Goal: Entertainment & Leisure: Consume media (video, audio)

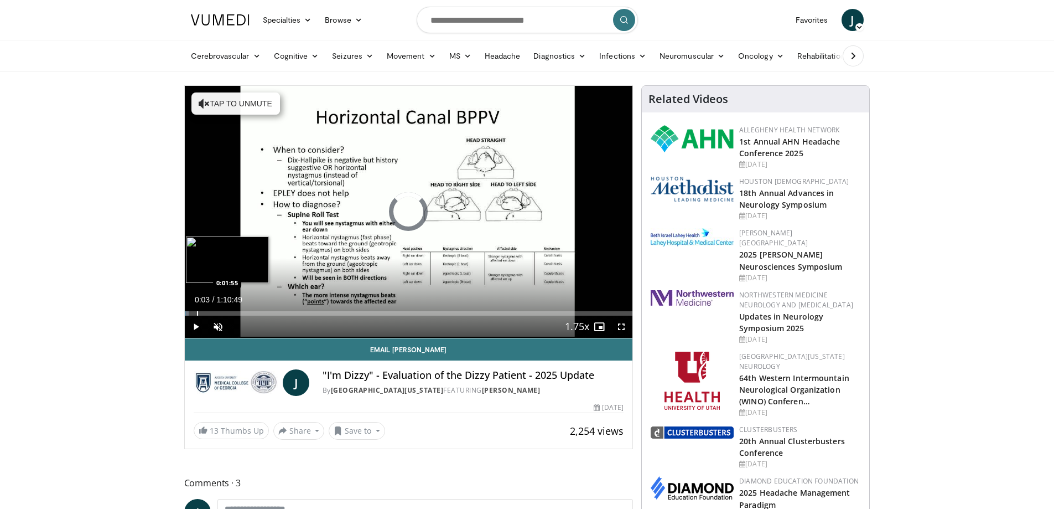
click at [197, 312] on div "Progress Bar" at bounding box center [197, 313] width 1 height 4
drag, startPoint x: 207, startPoint y: 312, endPoint x: 245, endPoint y: 311, distance: 38.2
click at [246, 311] on div "Progress Bar" at bounding box center [246, 313] width 1 height 4
click at [257, 310] on div "Loaded : 15.17% 0:09:40 0:11:27" at bounding box center [409, 310] width 448 height 11
click at [622, 330] on span "Video Player" at bounding box center [621, 326] width 22 height 22
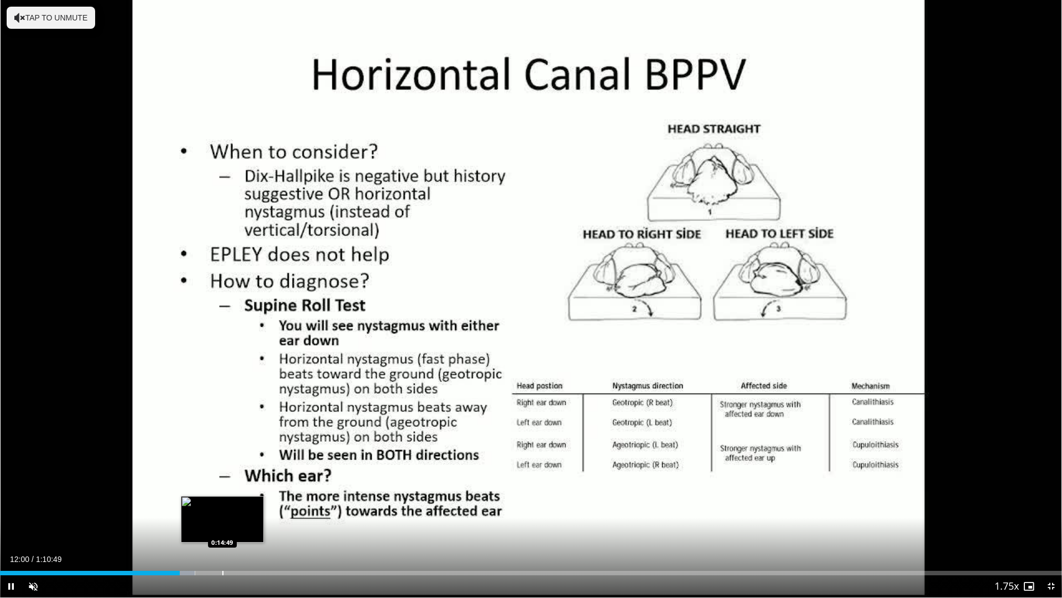
click at [222, 508] on div "Loaded : 18.36% 0:12:00 0:14:49" at bounding box center [531, 569] width 1062 height 11
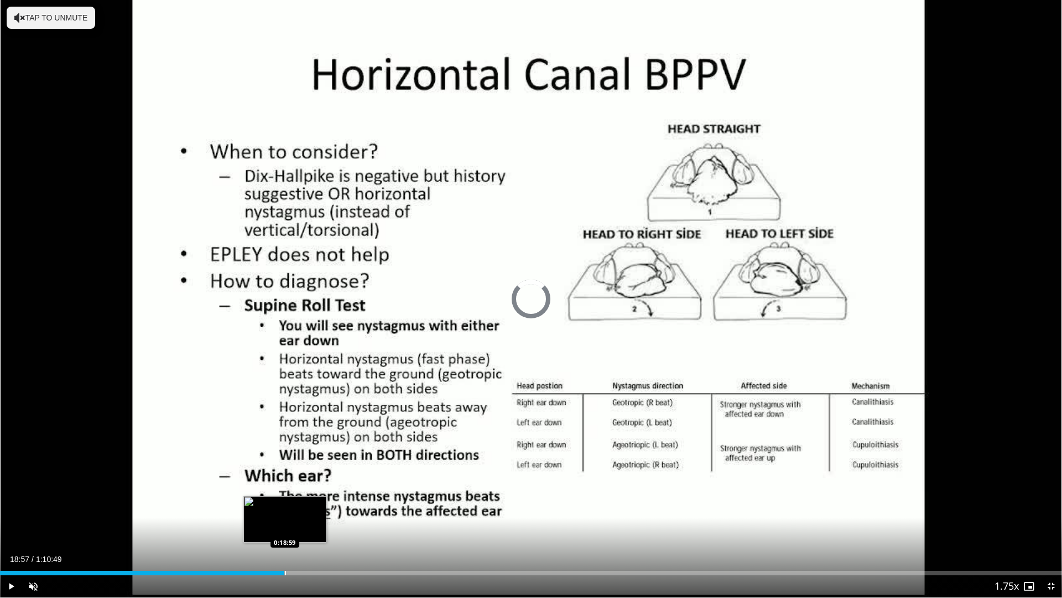
click at [284, 508] on div "Loaded : 22.36% 0:14:51 0:18:59" at bounding box center [531, 569] width 1062 height 11
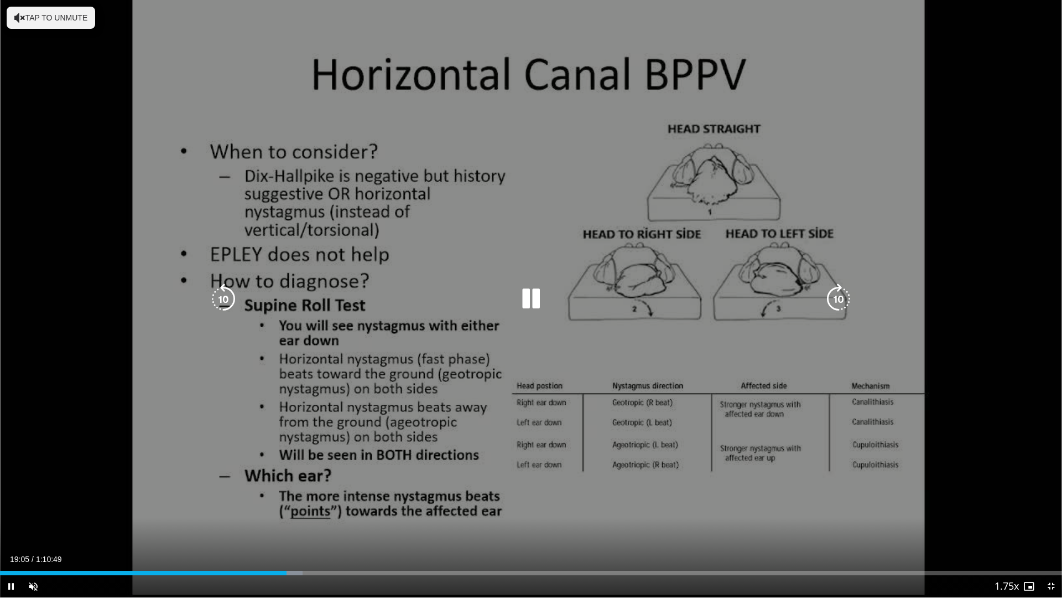
click at [253, 508] on div "Loaded : 28.48% 0:19:06 0:17:04" at bounding box center [531, 569] width 1062 height 11
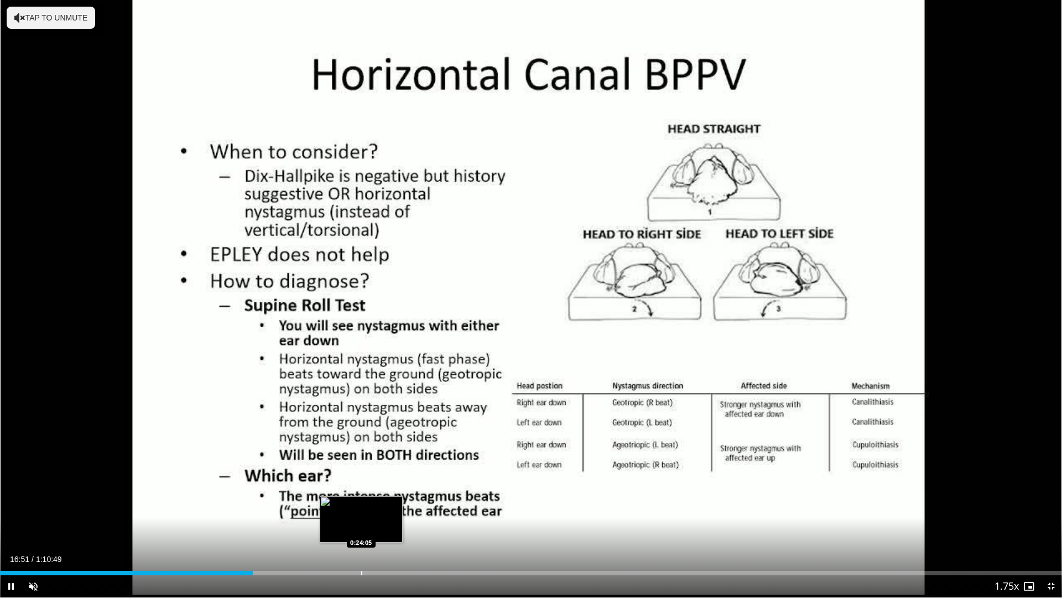
click at [361, 508] on div "Progress Bar" at bounding box center [361, 573] width 1 height 4
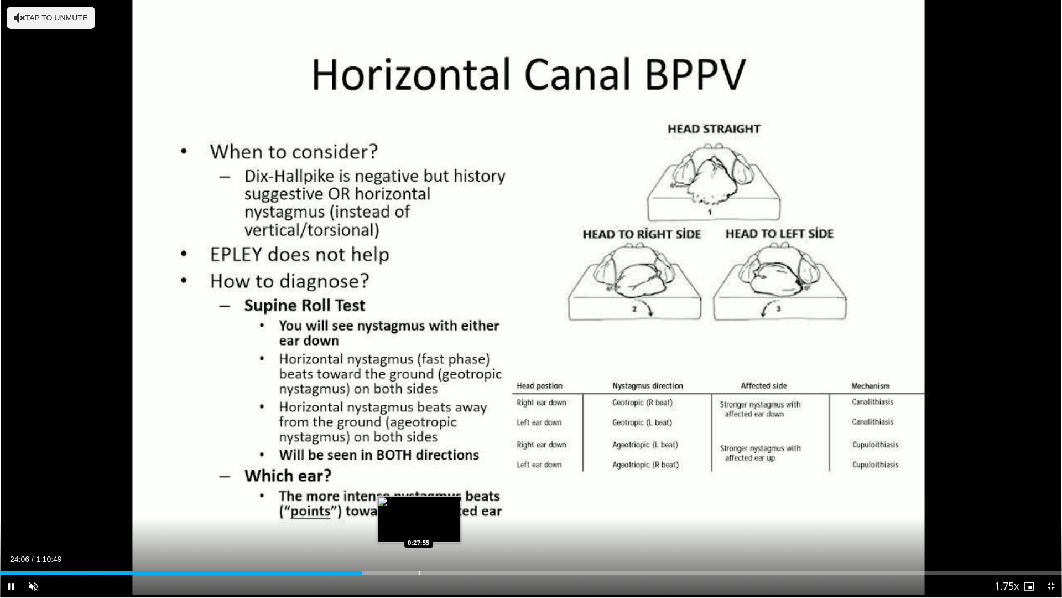
click at [419, 508] on div "10 seconds Tap to unmute" at bounding box center [531, 298] width 1062 height 597
click at [406, 508] on div "Loaded : 35.48% 0:24:07 0:27:02" at bounding box center [531, 569] width 1062 height 11
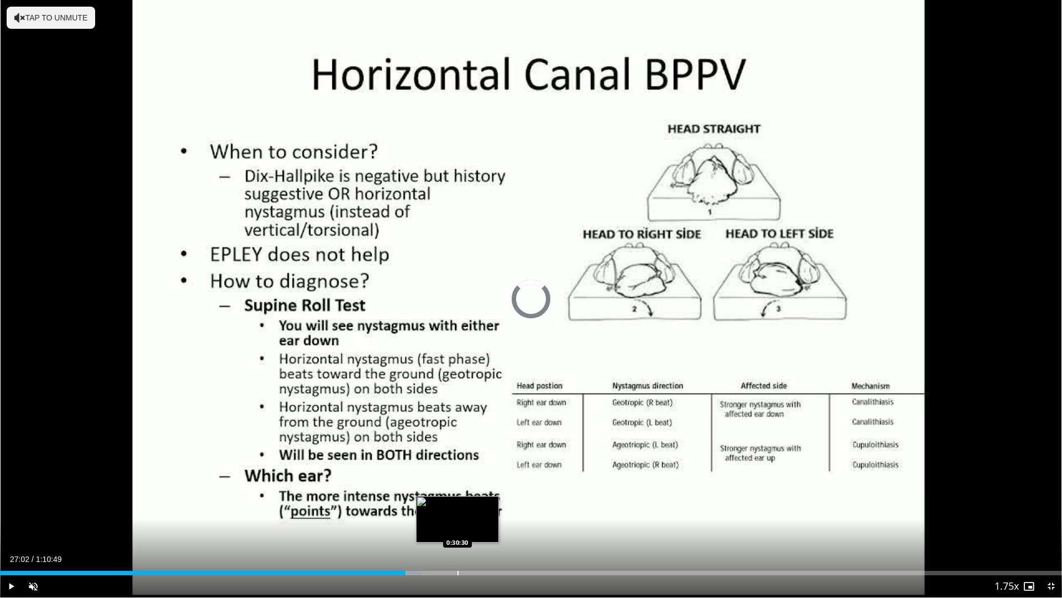
click at [458, 508] on div "Progress Bar" at bounding box center [458, 573] width 1 height 4
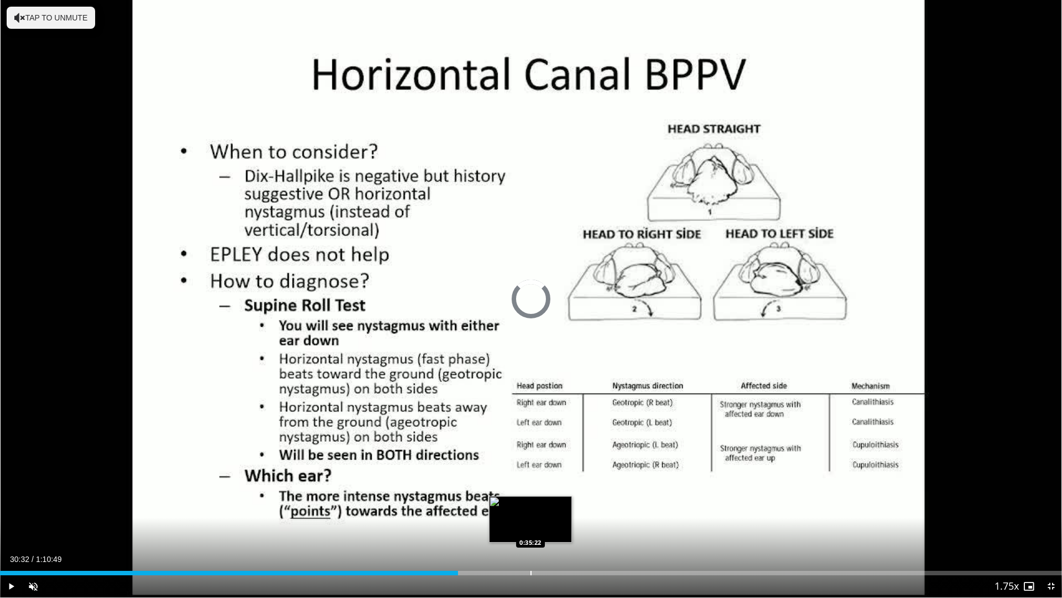
click at [531, 508] on div "Progress Bar" at bounding box center [531, 573] width 1 height 4
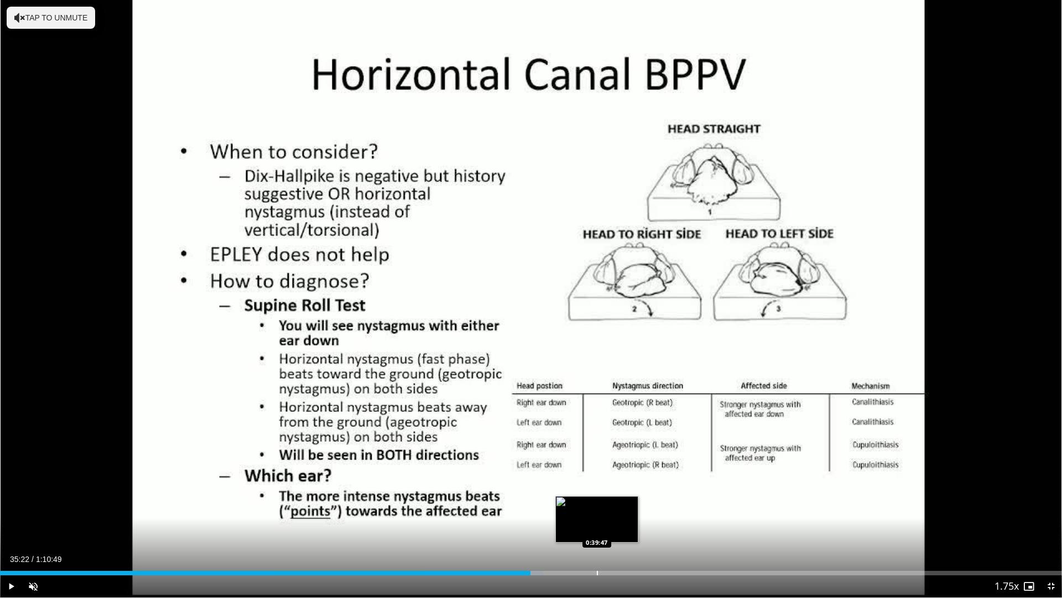
click at [597, 508] on div "Progress Bar" at bounding box center [597, 573] width 1 height 4
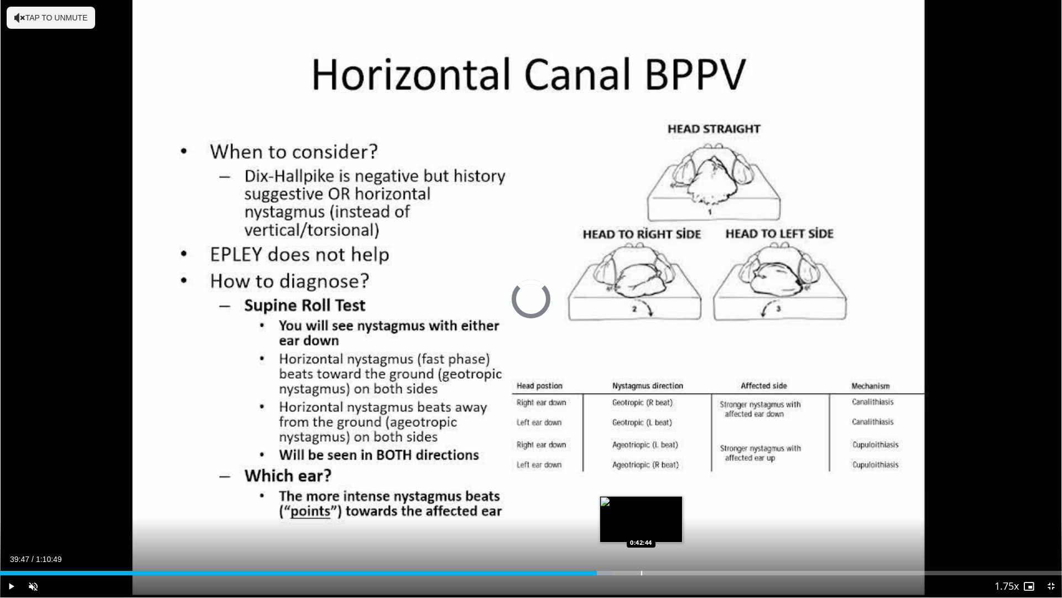
click at [641, 508] on div "Progress Bar" at bounding box center [641, 573] width 1 height 4
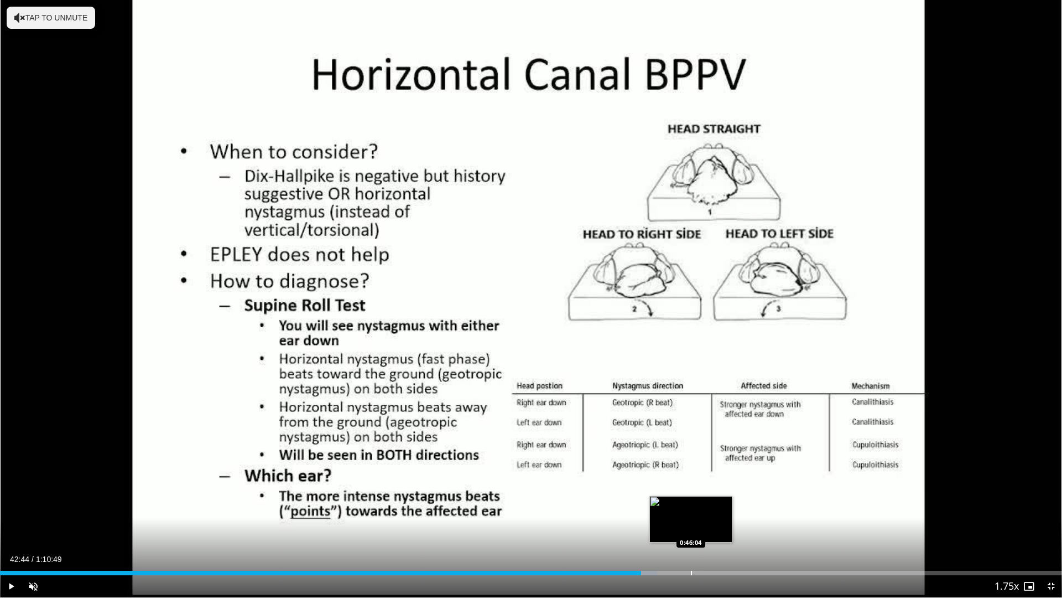
click at [691, 508] on div "Loaded : 61.86% 0:42:44 0:46:04" at bounding box center [531, 569] width 1062 height 11
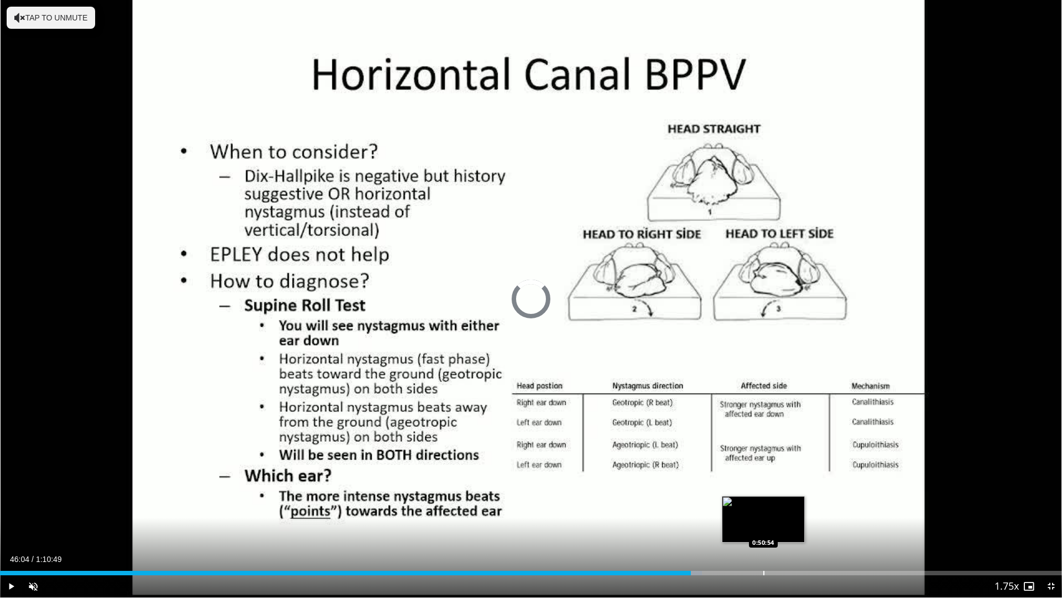
click at [764, 508] on div "Progress Bar" at bounding box center [764, 573] width 1 height 4
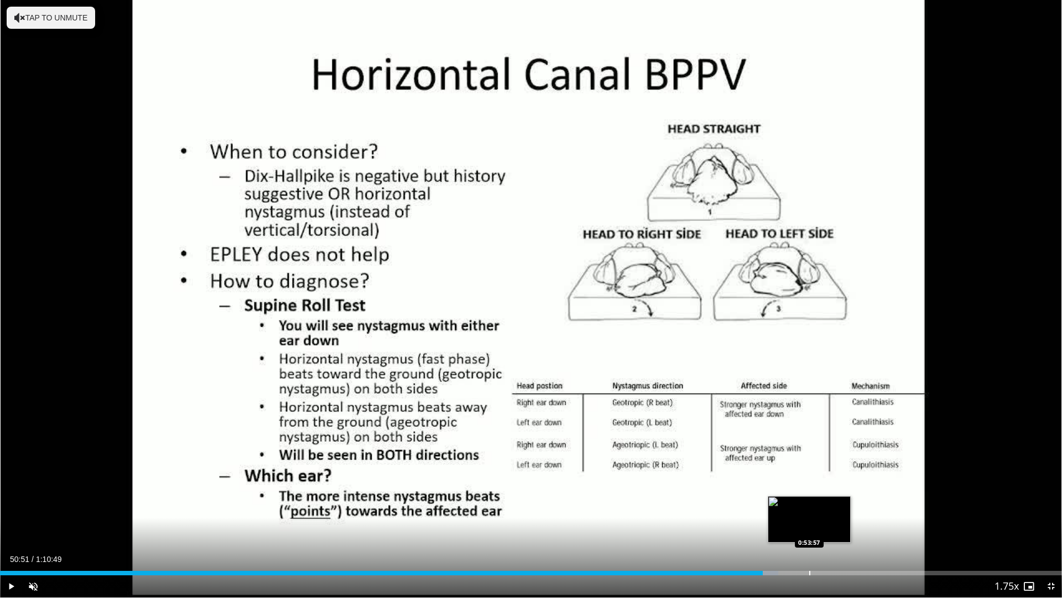
click at [810, 508] on div "Progress Bar" at bounding box center [810, 573] width 1 height 4
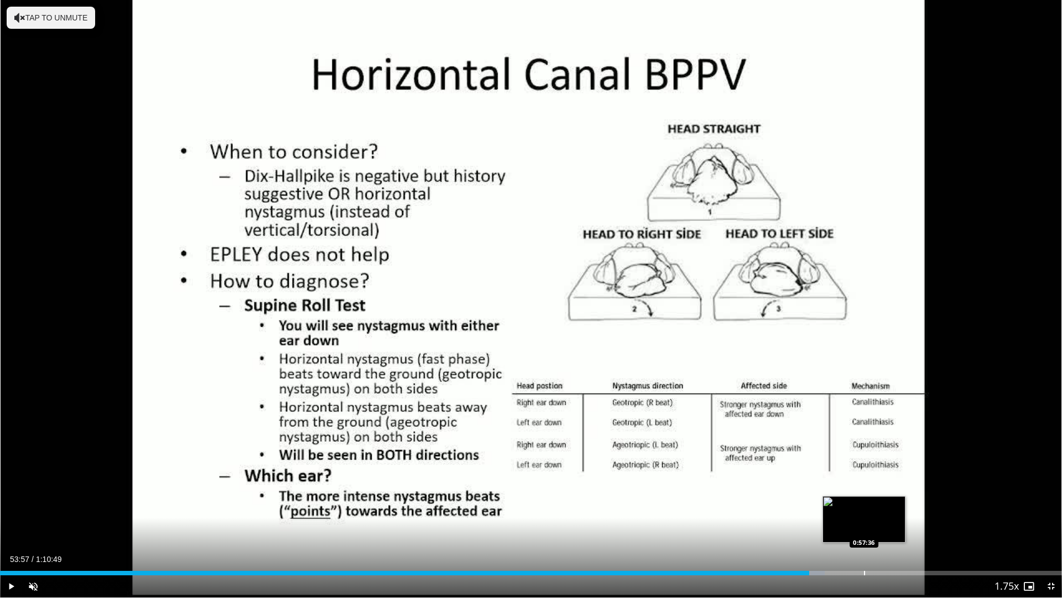
click at [864, 508] on div "Progress Bar" at bounding box center [864, 573] width 1 height 4
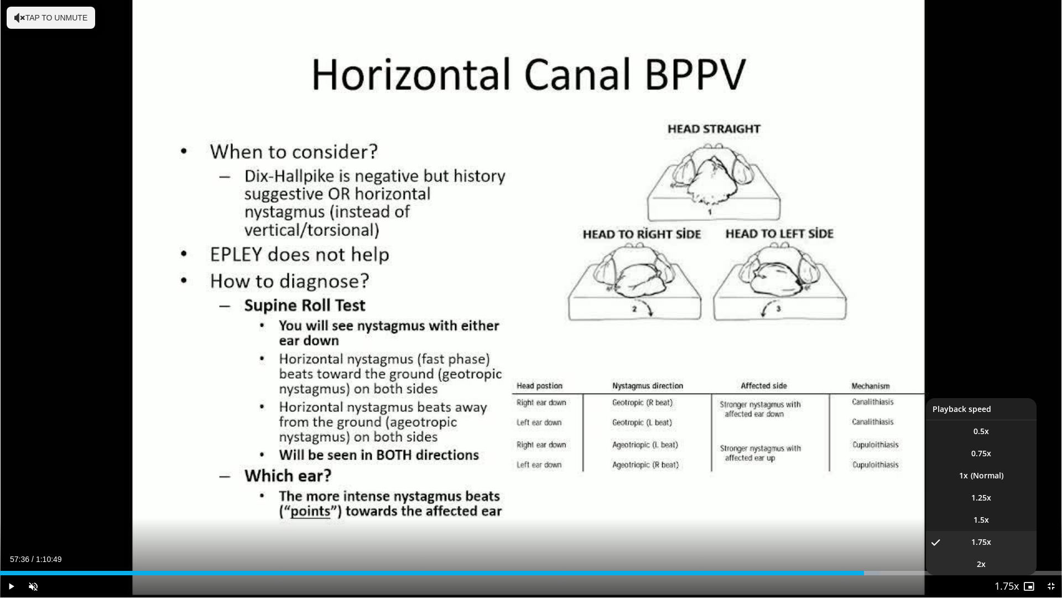
click at [927, 508] on li "2x" at bounding box center [981, 564] width 111 height 22
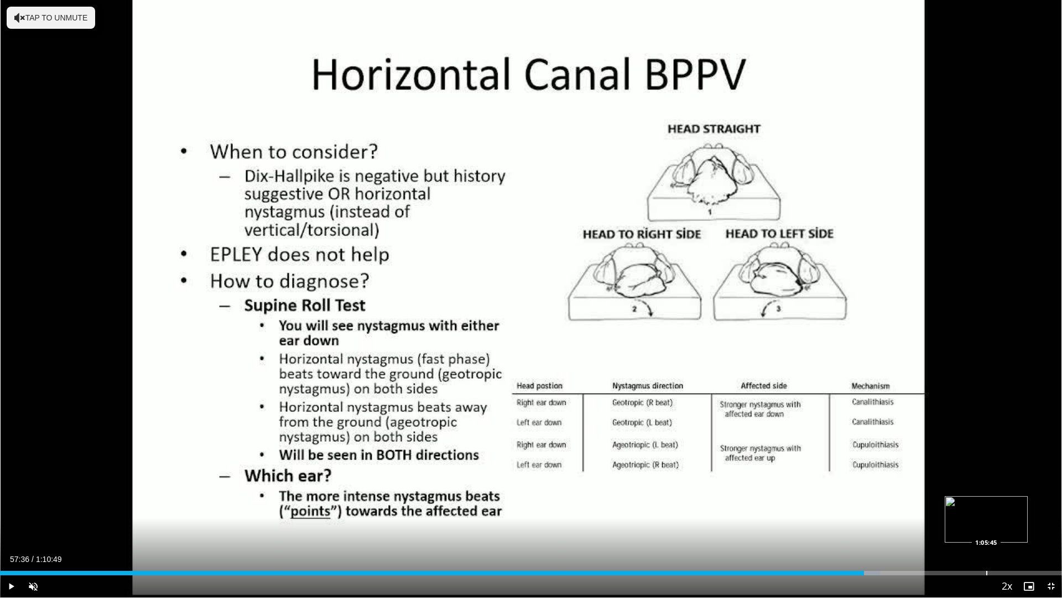
click at [987, 508] on div "Progress Bar" at bounding box center [987, 573] width 1 height 4
click at [1033, 508] on div "Progress Bar" at bounding box center [1031, 573] width 1 height 4
click at [1054, 508] on div "Progress Bar" at bounding box center [1054, 573] width 1 height 4
click at [1054, 508] on div "Progress Bar" at bounding box center [1057, 573] width 1 height 4
